Goal: Information Seeking & Learning: Learn about a topic

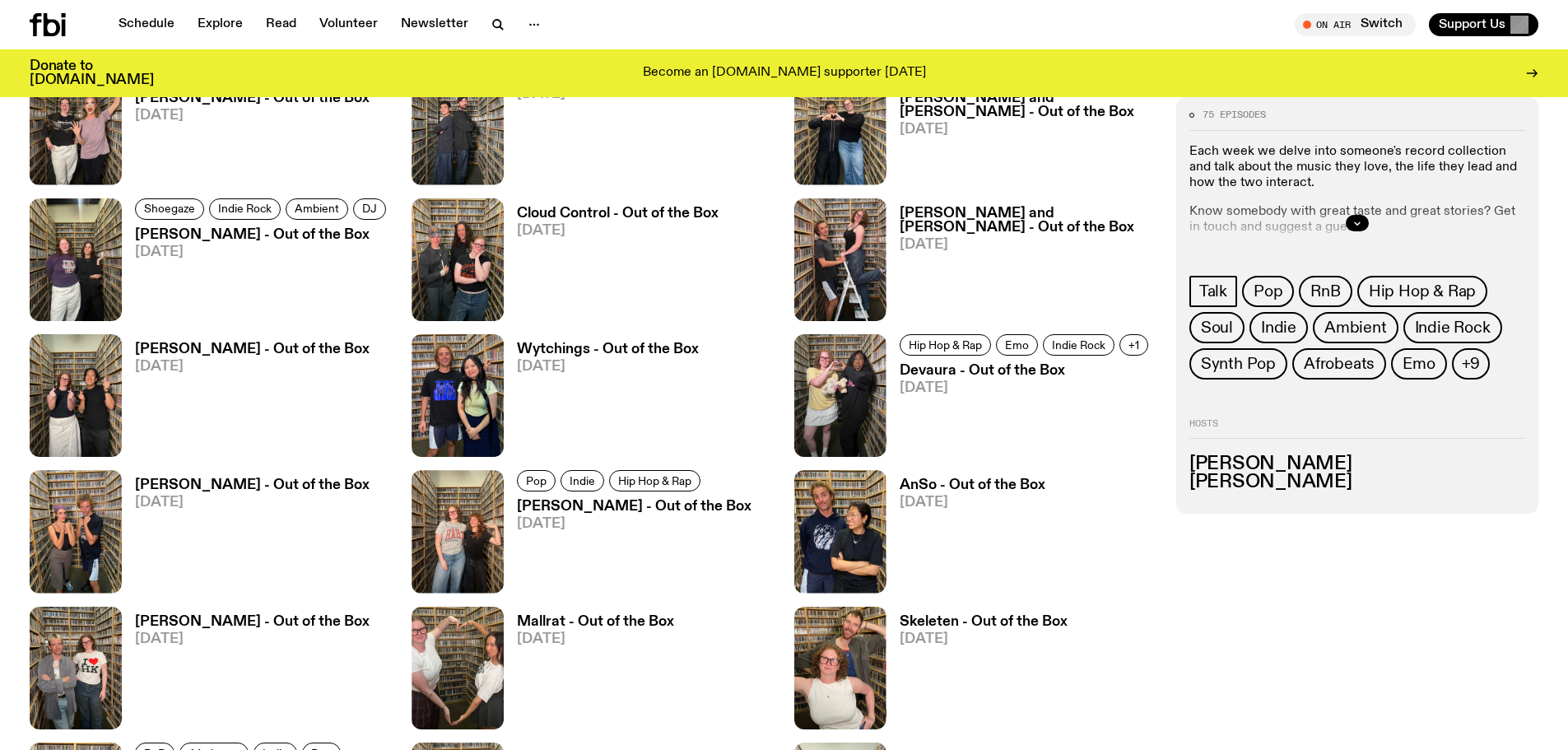
scroll to position [1555, 0]
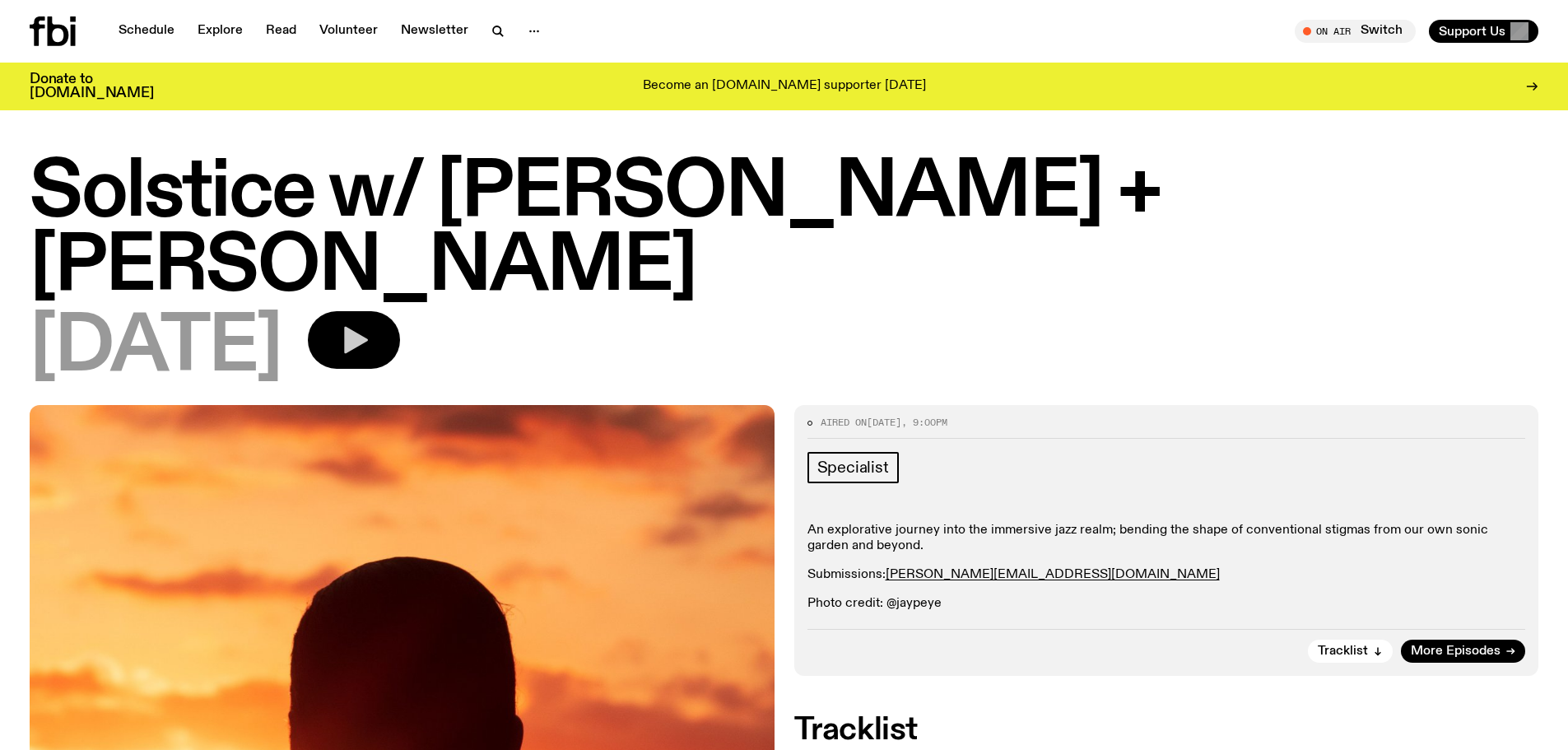
click at [400, 311] on button "button" at bounding box center [354, 340] width 92 height 58
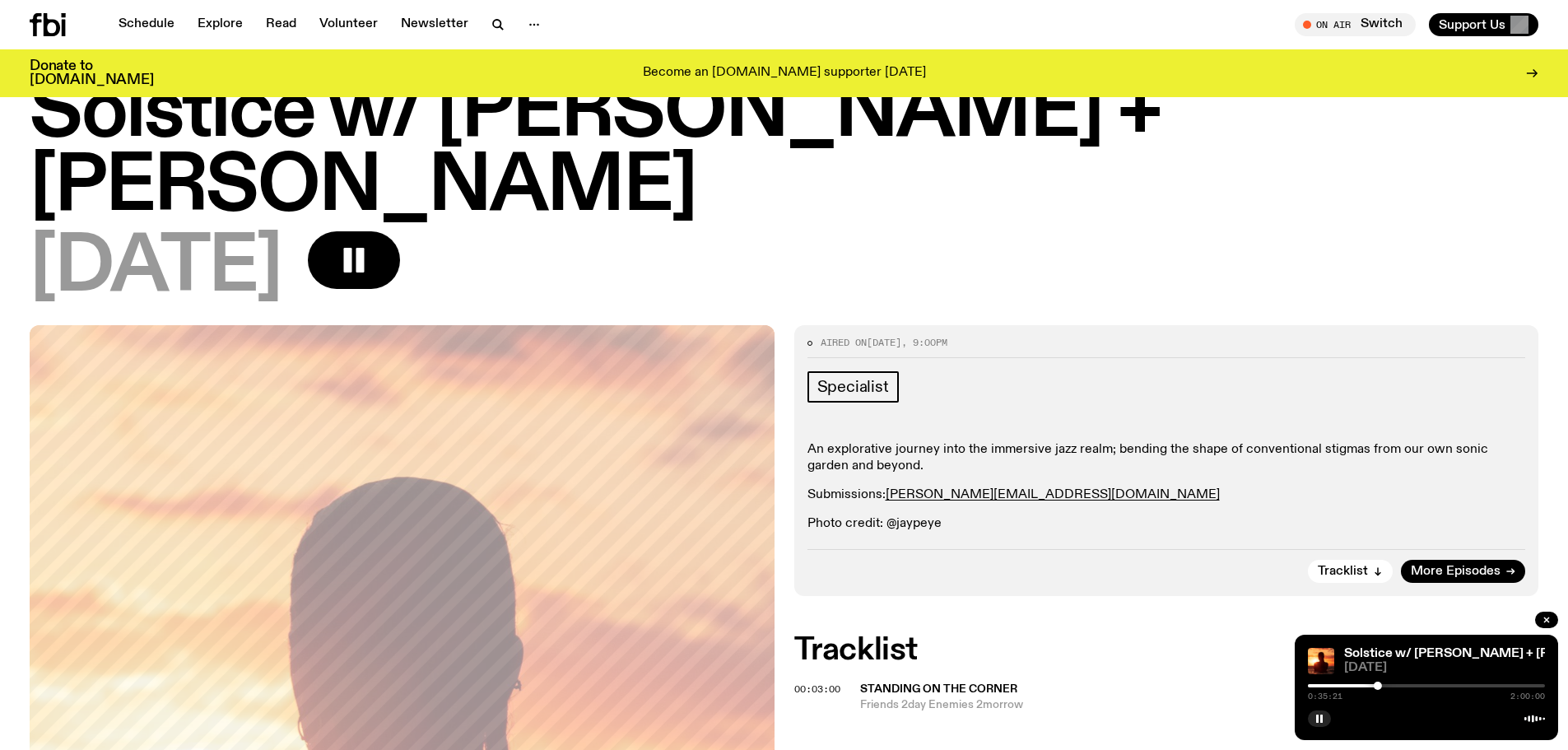
scroll to position [83, 0]
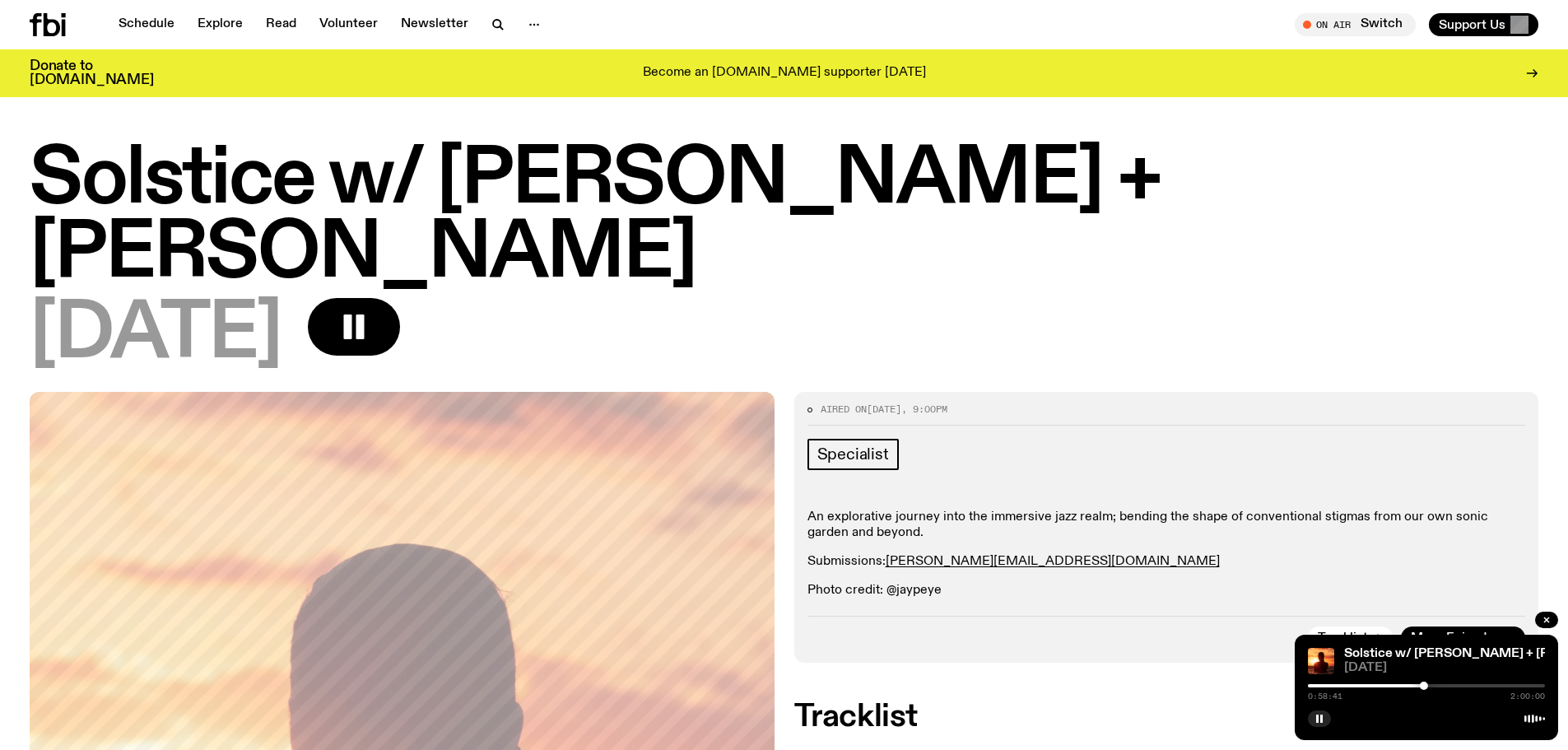
scroll to position [83, 0]
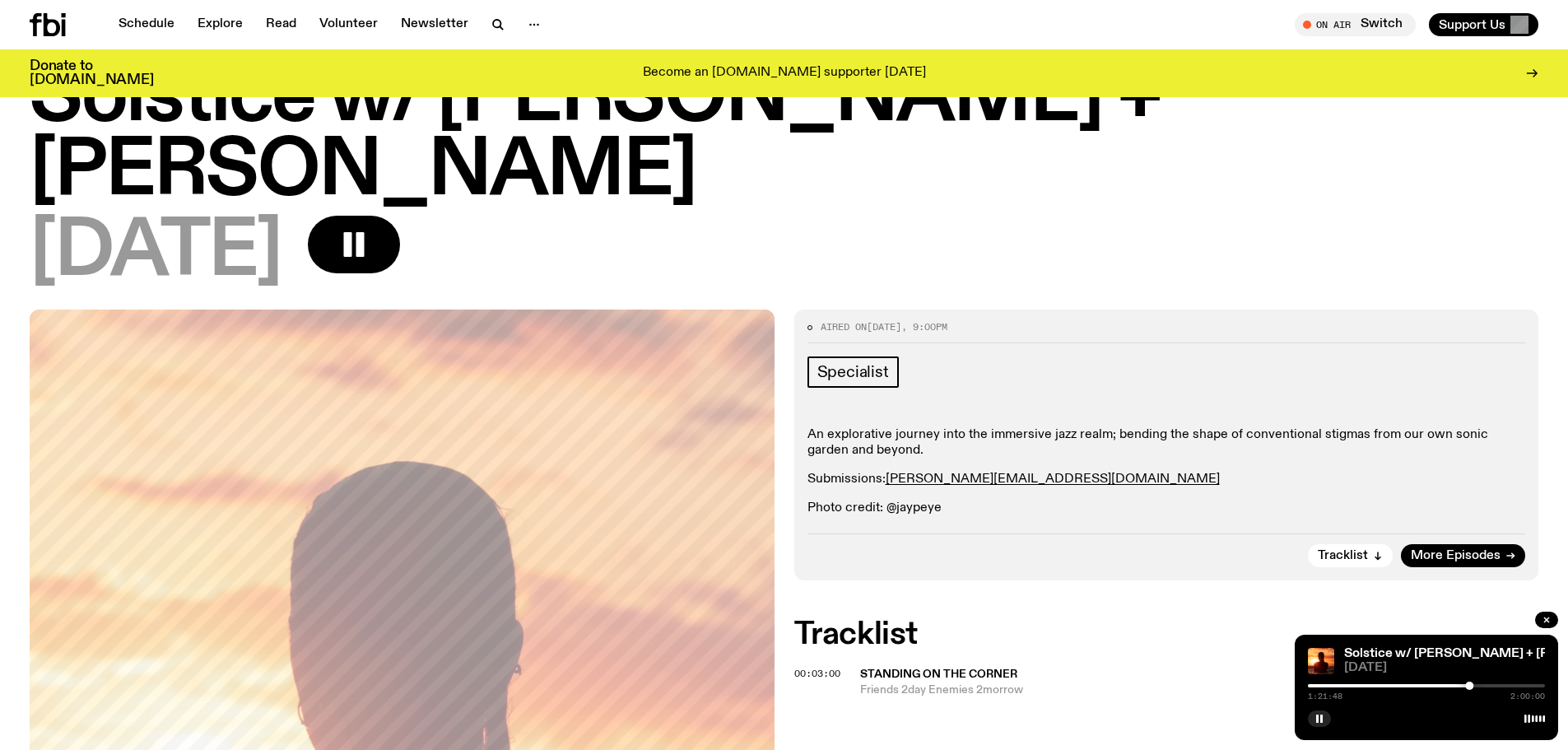
click at [1446, 310] on div "Aired on [DATE] 9:00pm Specialist An explorative journey into the immersive jaz…" at bounding box center [1167, 445] width 744 height 270
click at [1354, 550] on span "Tracklist" at bounding box center [1342, 556] width 50 height 12
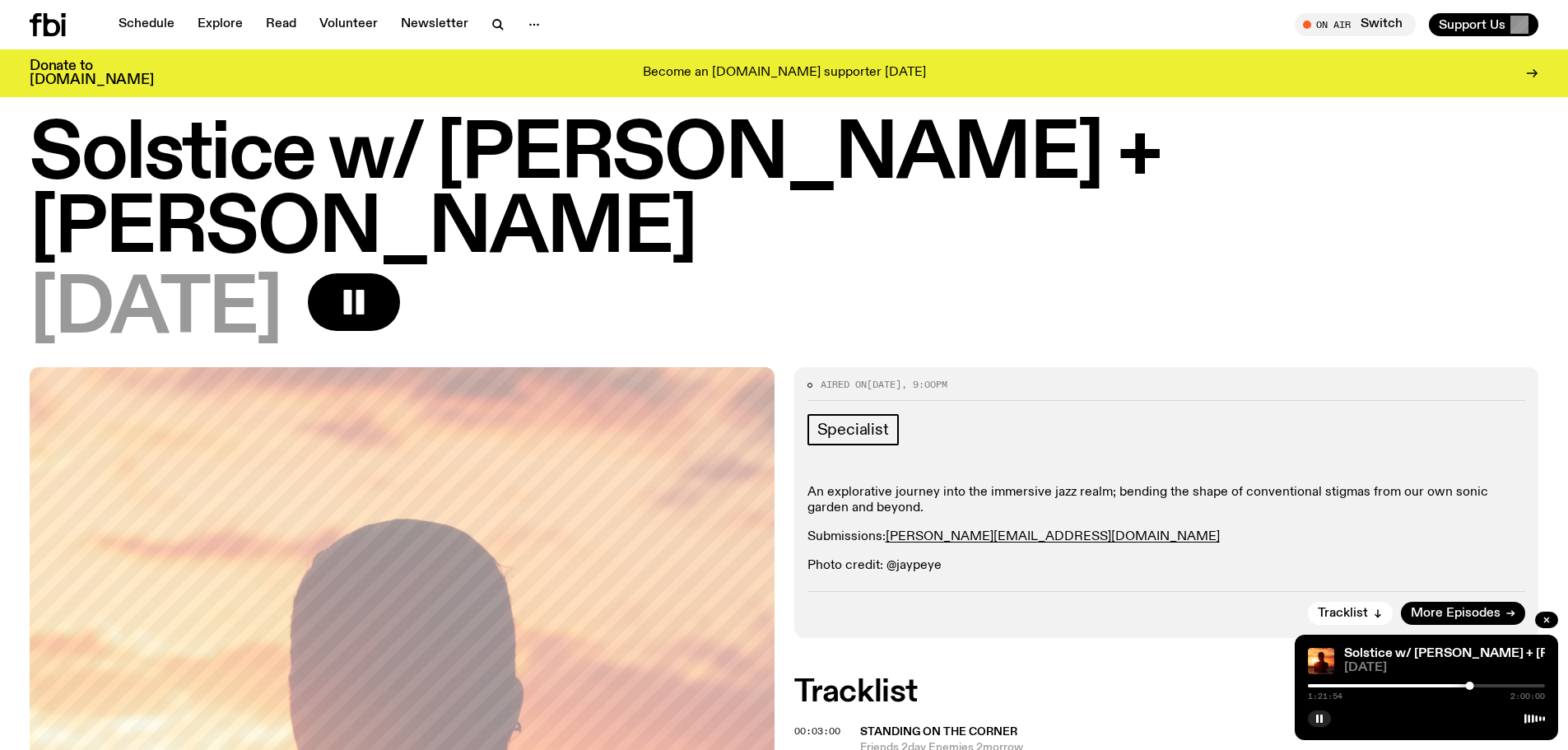
scroll to position [0, 0]
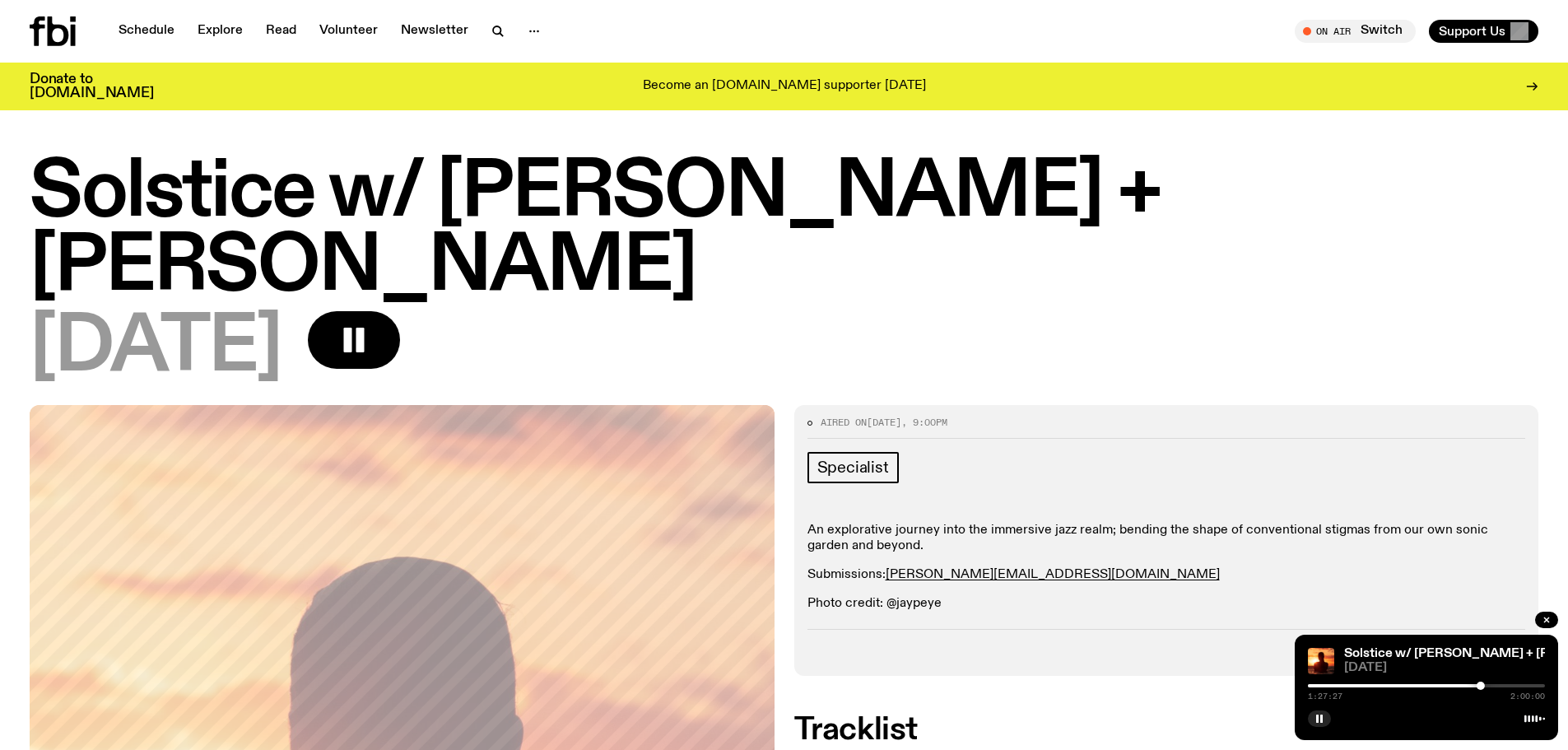
drag, startPoint x: 427, startPoint y: 277, endPoint x: 771, endPoint y: 47, distance: 413.8
click at [400, 311] on button "button" at bounding box center [354, 340] width 92 height 58
